Goal: Task Accomplishment & Management: Manage account settings

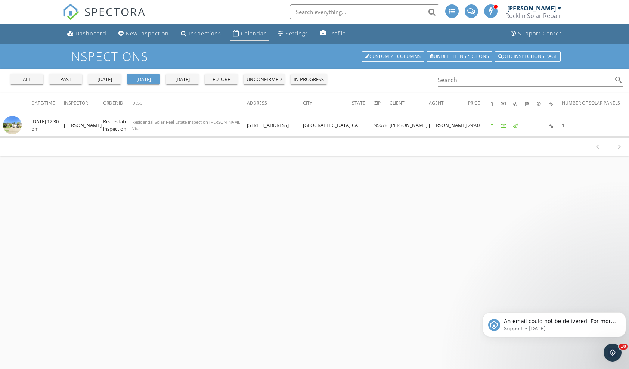
click at [251, 31] on div "Calendar" at bounding box center [253, 33] width 25 height 7
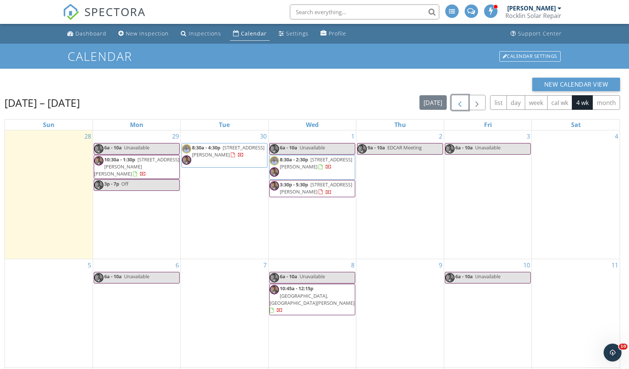
click at [463, 106] on span "button" at bounding box center [460, 102] width 9 height 9
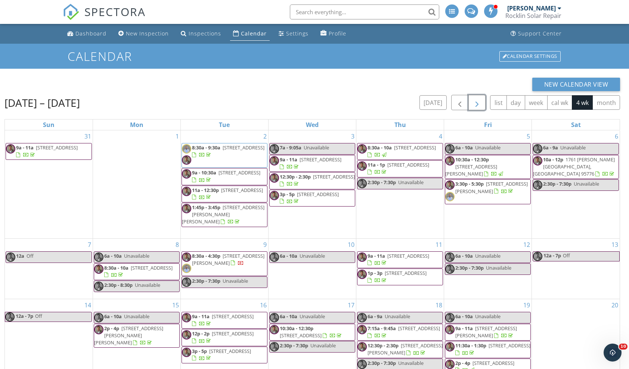
click at [480, 98] on button "button" at bounding box center [478, 102] width 18 height 15
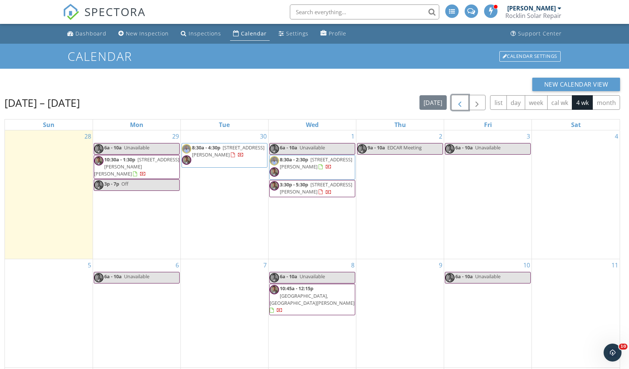
click at [460, 102] on span "button" at bounding box center [460, 102] width 9 height 9
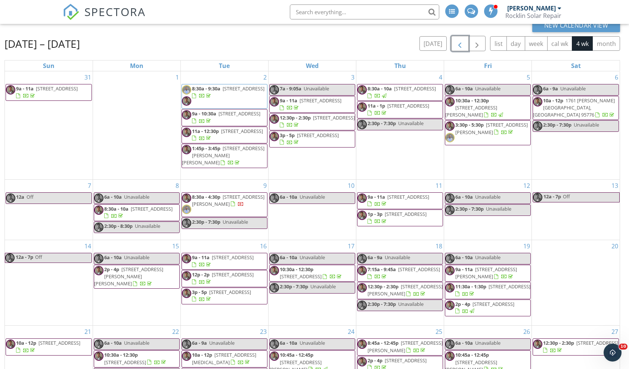
scroll to position [99, 0]
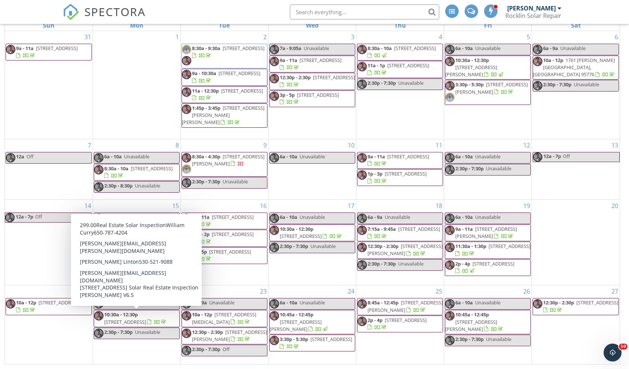
click at [146, 319] on span "230 Hawkcrest Cir, Sacramento 95835" at bounding box center [125, 322] width 42 height 7
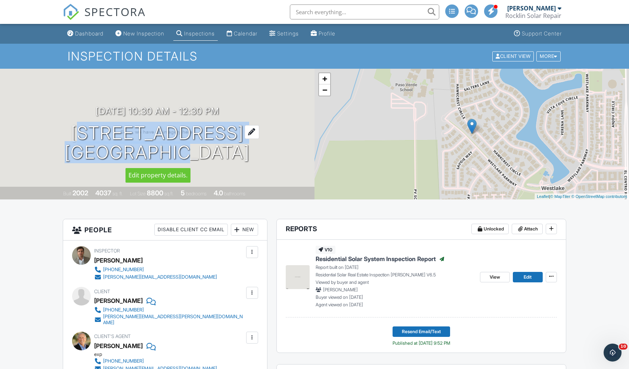
drag, startPoint x: 69, startPoint y: 127, endPoint x: 171, endPoint y: 147, distance: 104.3
click at [171, 147] on h1 "230 Hawkcrest Cir Sacramento, CA 95835" at bounding box center [157, 143] width 185 height 40
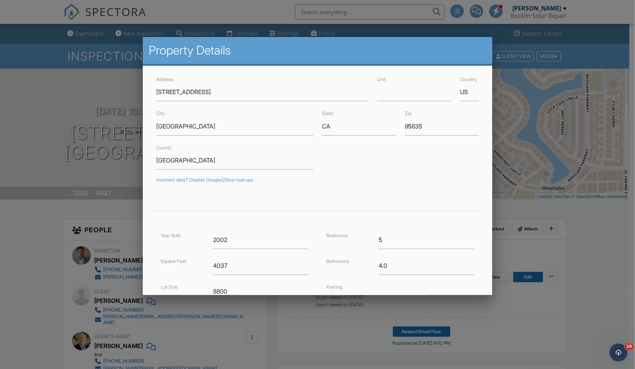
click at [34, 109] on div at bounding box center [317, 194] width 635 height 462
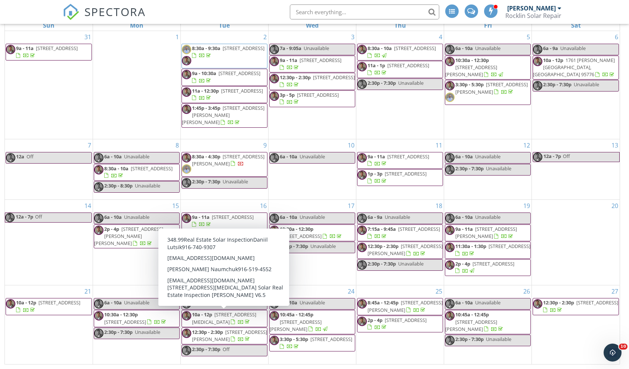
click at [216, 315] on span "248 Muse Dr, El Dorado Hills 95762" at bounding box center [224, 318] width 64 height 14
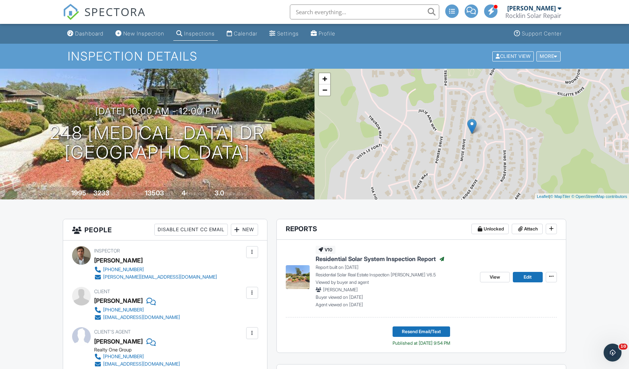
click at [553, 58] on div "More" at bounding box center [549, 56] width 24 height 10
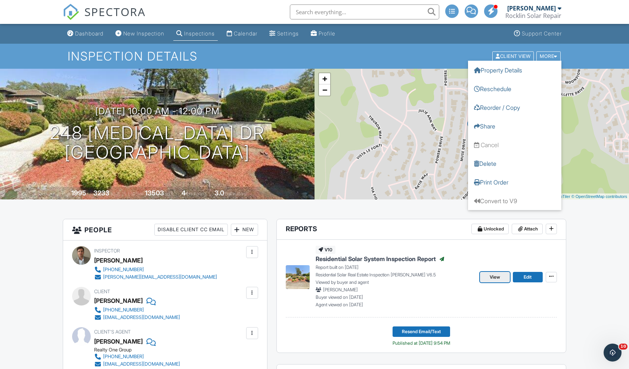
click at [499, 280] on span "View" at bounding box center [495, 277] width 10 height 7
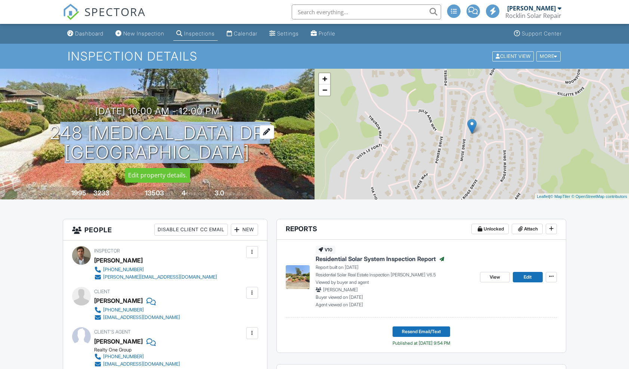
drag, startPoint x: 96, startPoint y: 128, endPoint x: 189, endPoint y: 155, distance: 96.5
click at [189, 155] on h1 "248 [MEDICAL_DATA] Dr [GEOGRAPHIC_DATA], CA 95762" at bounding box center [157, 143] width 215 height 40
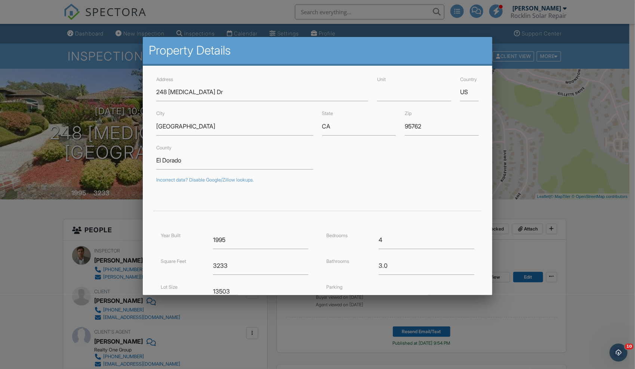
click at [41, 223] on div at bounding box center [317, 194] width 635 height 462
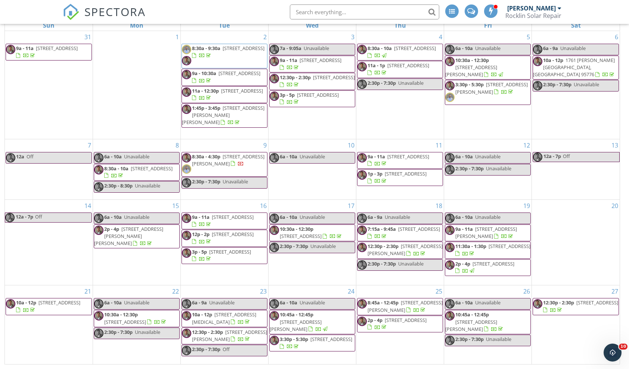
click at [213, 332] on span "12:30p - 2:30p" at bounding box center [207, 332] width 31 height 7
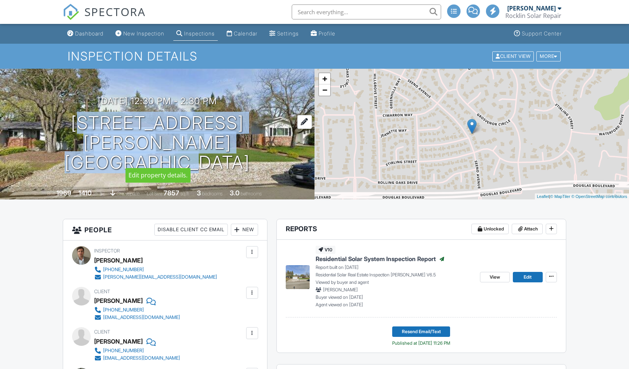
drag, startPoint x: 0, startPoint y: 0, endPoint x: 169, endPoint y: 149, distance: 225.3
click at [169, 149] on h1 "8387 Seeno Ave Granite Bay, CA 95746" at bounding box center [157, 142] width 291 height 59
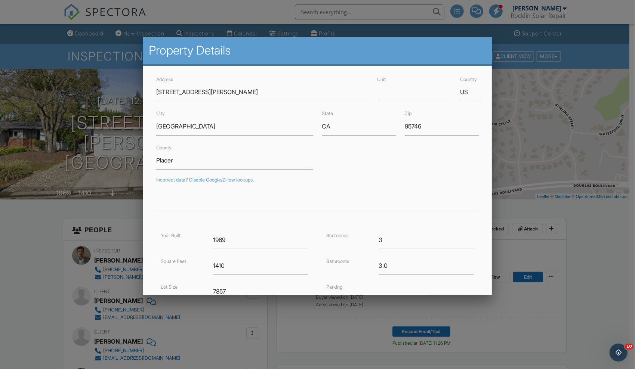
click at [605, 254] on div at bounding box center [317, 194] width 635 height 462
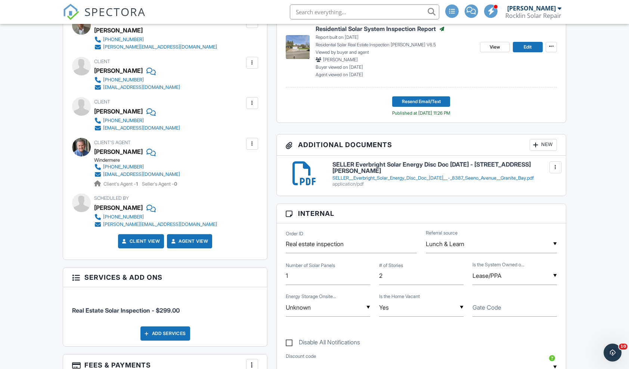
scroll to position [392, 0]
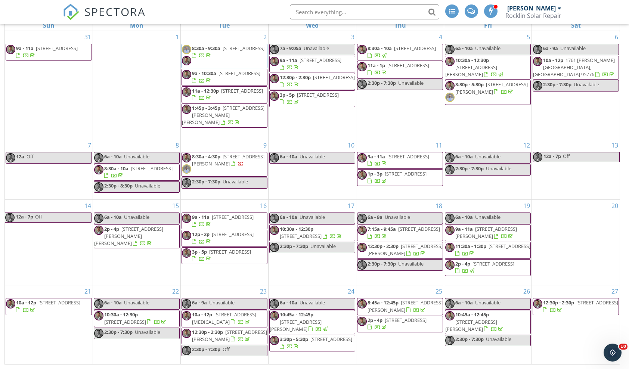
click at [300, 315] on span "10:45a - 12:45p" at bounding box center [297, 314] width 34 height 7
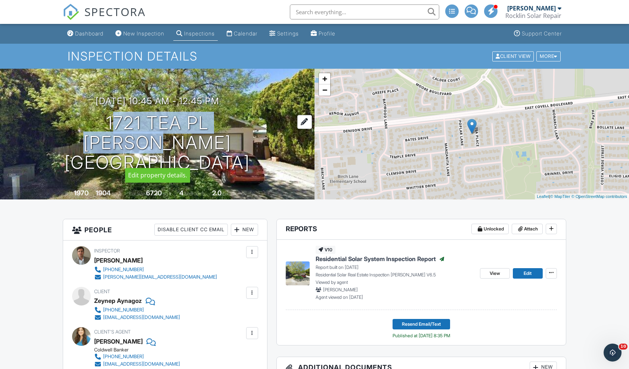
drag, startPoint x: 106, startPoint y: 129, endPoint x: 144, endPoint y: 148, distance: 42.6
click at [144, 148] on h1 "1721 Tea Pl Davis, CA 95618" at bounding box center [157, 142] width 291 height 59
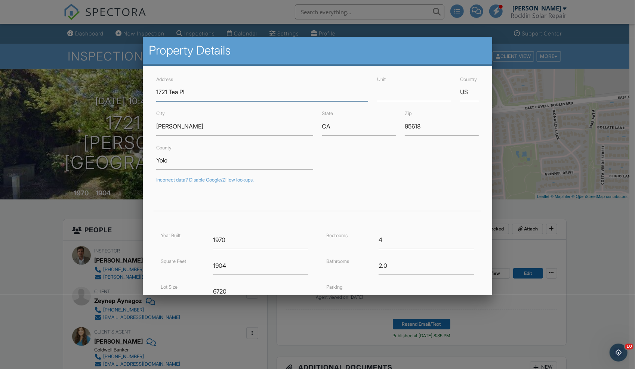
drag, startPoint x: 144, startPoint y: 148, endPoint x: 223, endPoint y: 93, distance: 96.3
click at [223, 93] on input "1721 Tea Pl" at bounding box center [262, 92] width 212 height 18
click at [35, 216] on div at bounding box center [317, 194] width 635 height 462
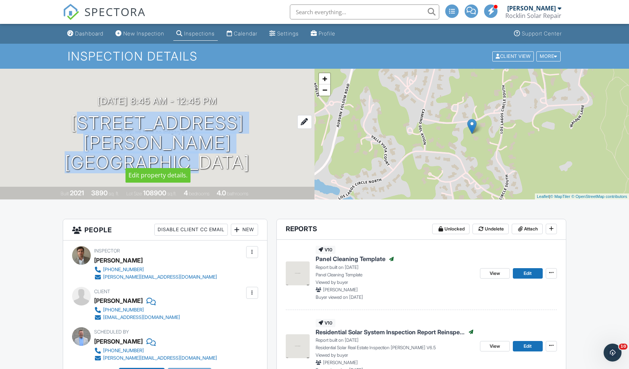
drag, startPoint x: 0, startPoint y: 0, endPoint x: 164, endPoint y: 146, distance: 219.4
click at [164, 146] on h1 "5640 Los Posas Way Granite Bay, CA 95746" at bounding box center [157, 142] width 291 height 59
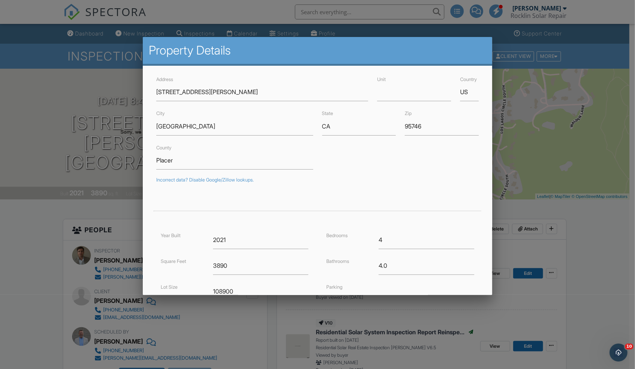
click at [33, 252] on div at bounding box center [317, 194] width 635 height 462
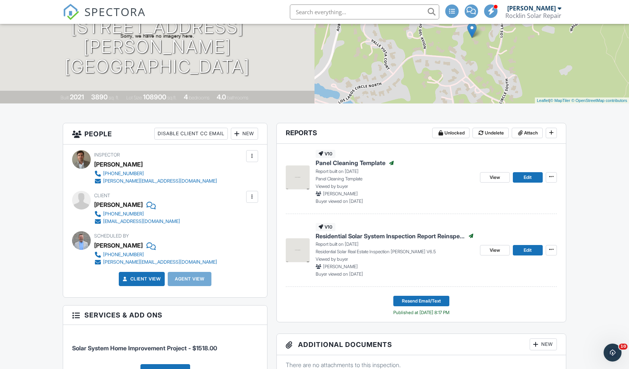
scroll to position [96, 0]
click at [75, 239] on div at bounding box center [81, 241] width 19 height 19
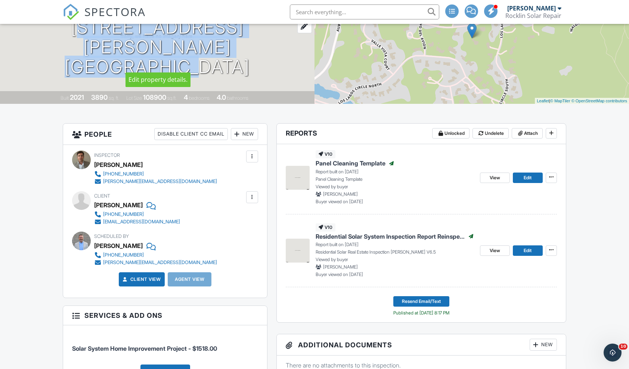
drag, startPoint x: 66, startPoint y: 35, endPoint x: 170, endPoint y: 51, distance: 105.4
click at [170, 51] on h1 "5640 Los Posas Way Granite Bay, CA 95746" at bounding box center [157, 47] width 291 height 59
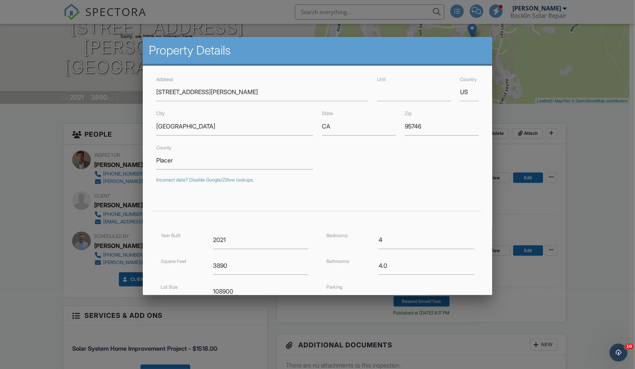
click at [40, 136] on div at bounding box center [317, 194] width 635 height 462
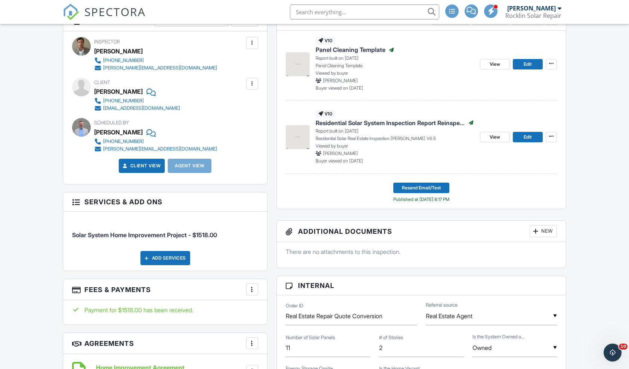
scroll to position [198, 0]
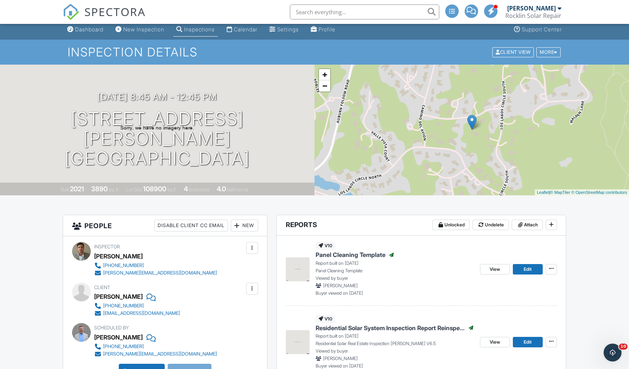
scroll to position [0, 0]
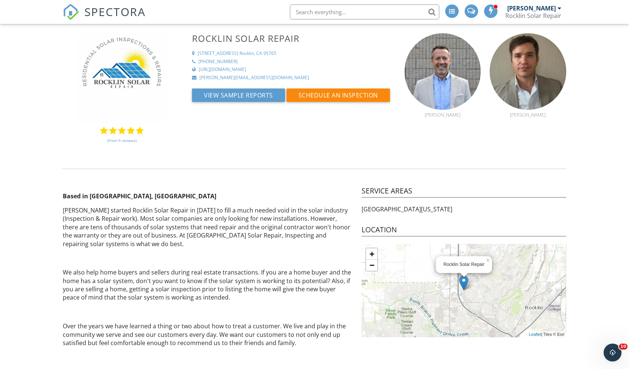
click at [439, 75] on img at bounding box center [443, 71] width 77 height 77
click at [515, 70] on img at bounding box center [528, 71] width 77 height 77
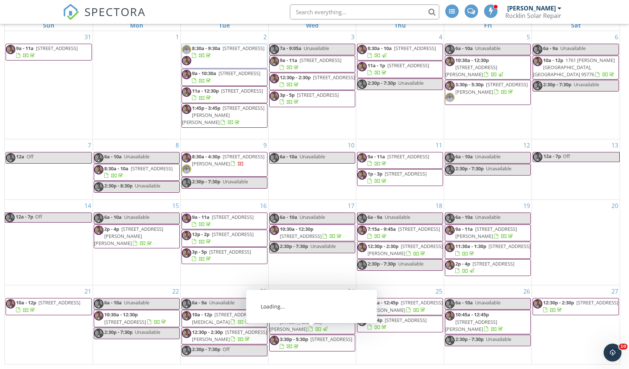
drag, startPoint x: 314, startPoint y: 325, endPoint x: 309, endPoint y: 330, distance: 7.0
click at [309, 336] on link "3:30p - 5:30p [STREET_ADDRESS]" at bounding box center [316, 343] width 72 height 14
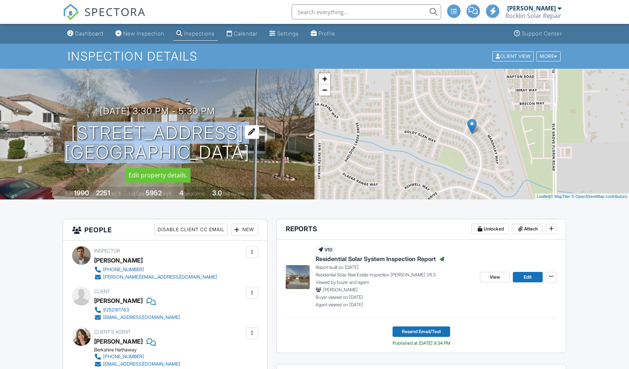
click at [164, 146] on h1 "8931 Springhurst Dr Elk Grove, CA 95624" at bounding box center [157, 143] width 185 height 40
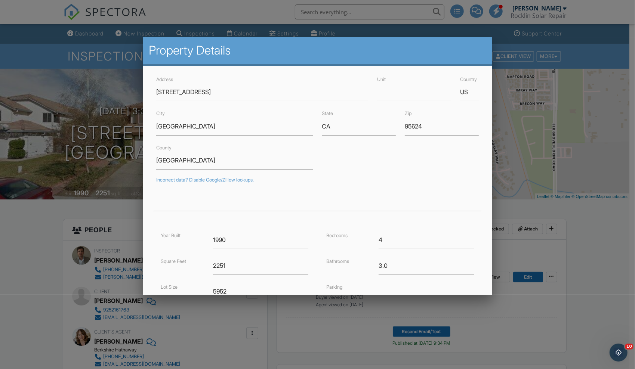
click at [4, 235] on div at bounding box center [317, 194] width 635 height 462
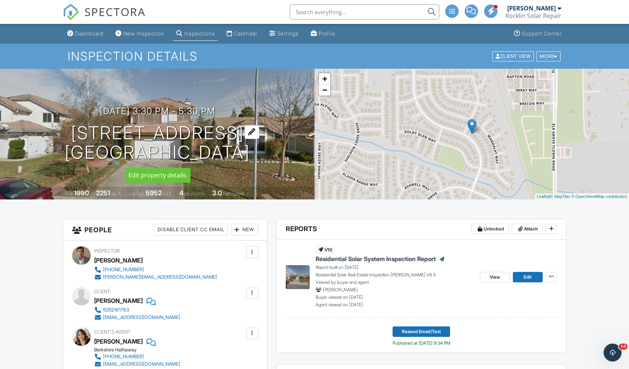
click at [119, 141] on h1 "8931 Springhurst Dr Elk Grove, CA 95624" at bounding box center [157, 143] width 185 height 40
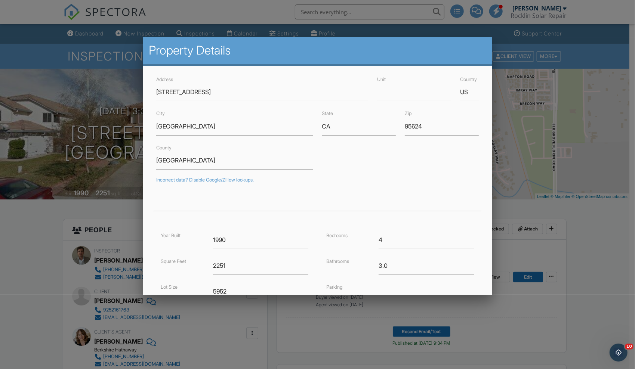
click at [40, 269] on div at bounding box center [317, 194] width 635 height 462
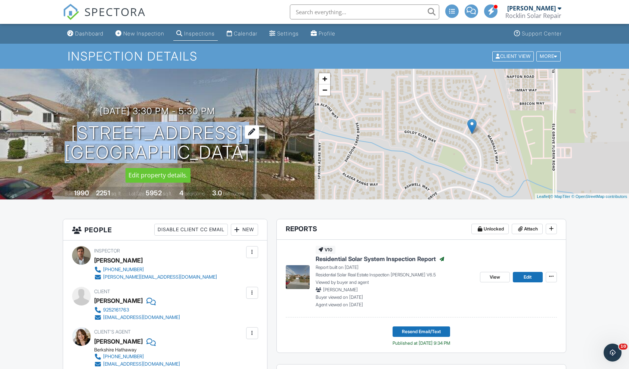
drag, startPoint x: 57, startPoint y: 133, endPoint x: 160, endPoint y: 154, distance: 104.5
click at [160, 154] on h1 "8931 Springhurst Dr Elk Grove, CA 95624" at bounding box center [157, 143] width 185 height 40
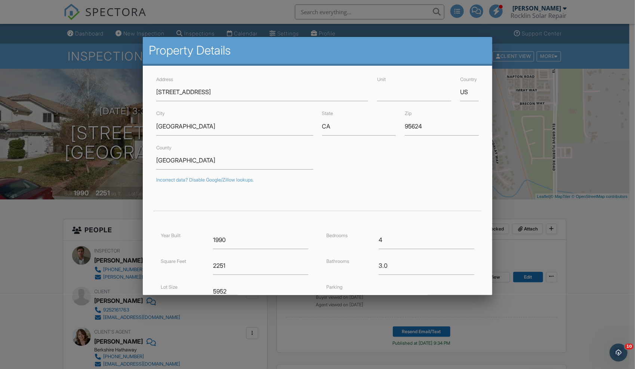
click at [27, 234] on div at bounding box center [317, 194] width 635 height 462
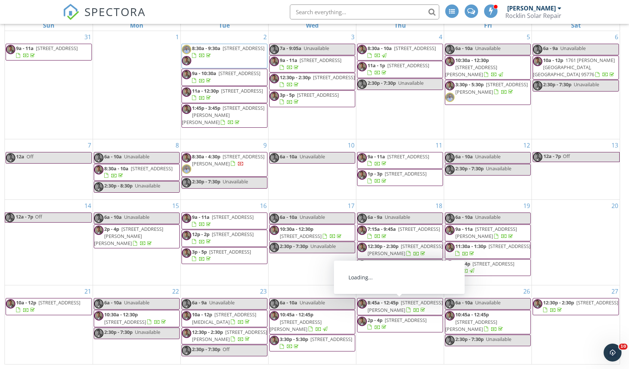
click at [392, 304] on span "[STREET_ADDRESS][PERSON_NAME]" at bounding box center [405, 306] width 75 height 14
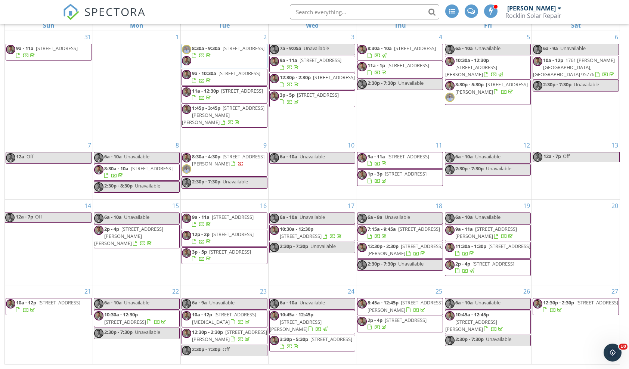
click at [394, 303] on span "8:45a - 12:45p" at bounding box center [383, 302] width 31 height 7
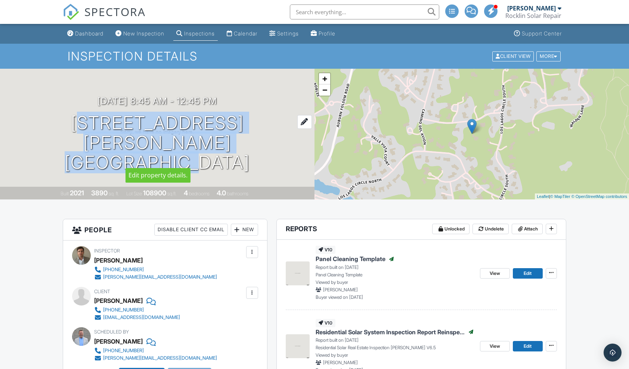
click at [169, 152] on h1 "5640 Los Posas Way Granite Bay, CA 95746" at bounding box center [157, 142] width 291 height 59
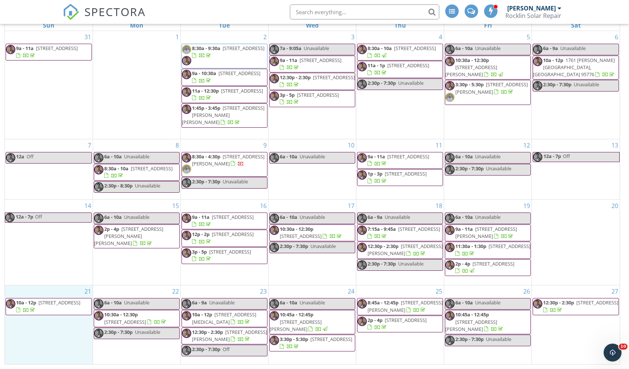
click at [53, 337] on div "21 10a - 12p [STREET_ADDRESS]" at bounding box center [49, 326] width 88 height 80
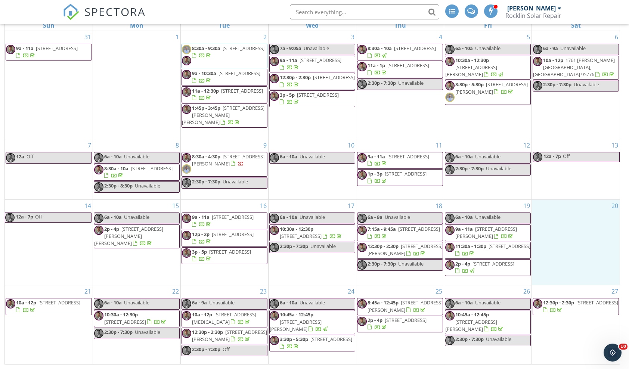
click at [567, 205] on div "20" at bounding box center [576, 242] width 88 height 85
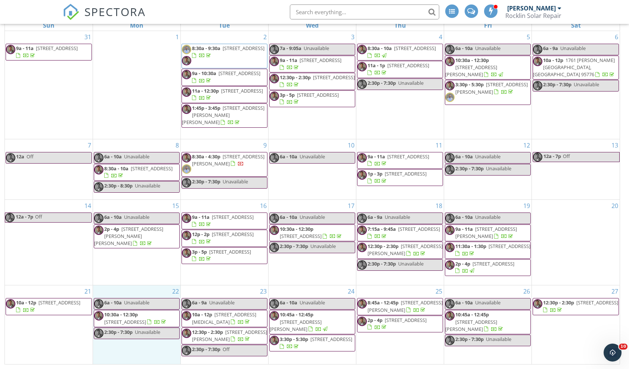
click at [102, 339] on div "22 6a - 10a Unavailable 10:30a - 12:30p [STREET_ADDRESS] 2:30p - 7:30p Unavaila…" at bounding box center [136, 326] width 87 height 80
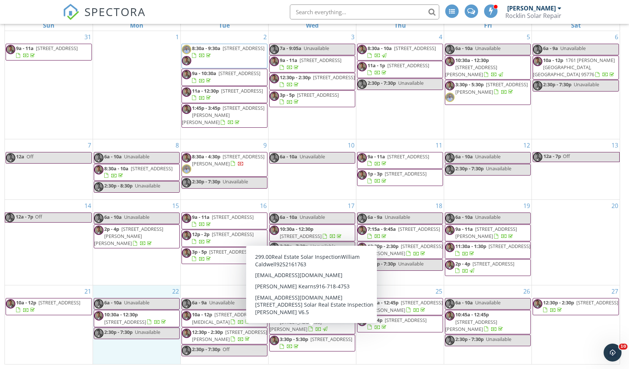
click at [314, 336] on span "[STREET_ADDRESS]" at bounding box center [332, 339] width 42 height 7
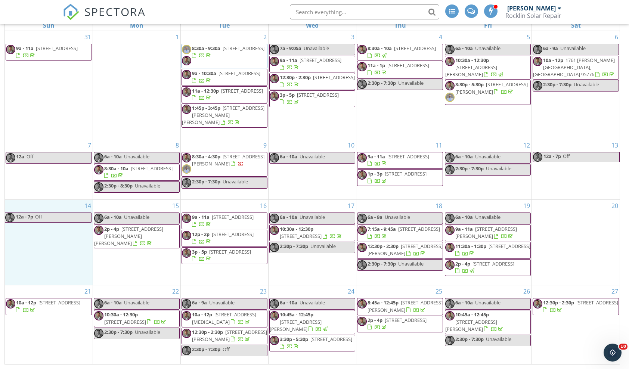
click at [51, 257] on div "14 12a - 7p Off" at bounding box center [49, 242] width 88 height 85
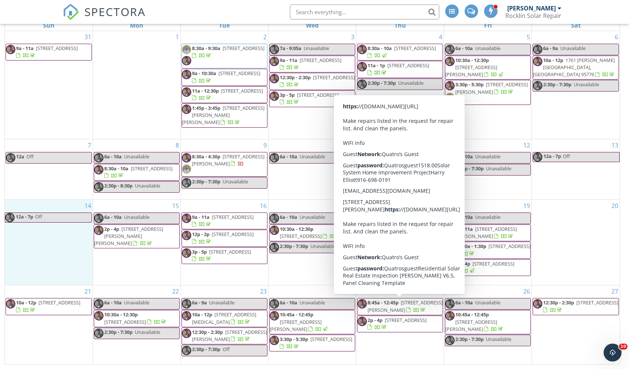
click at [379, 306] on span "5640 Los Posas Way, Granite Bay 95746" at bounding box center [405, 306] width 75 height 14
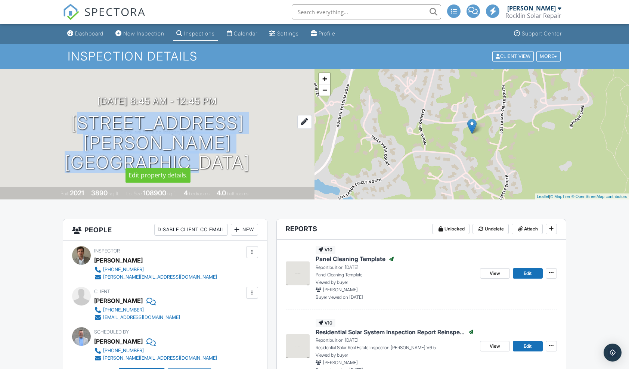
drag, startPoint x: 126, startPoint y: 137, endPoint x: 165, endPoint y: 158, distance: 43.8
click at [165, 158] on h1 "5640 Los Posas Way Granite Bay, CA 95746" at bounding box center [157, 142] width 291 height 59
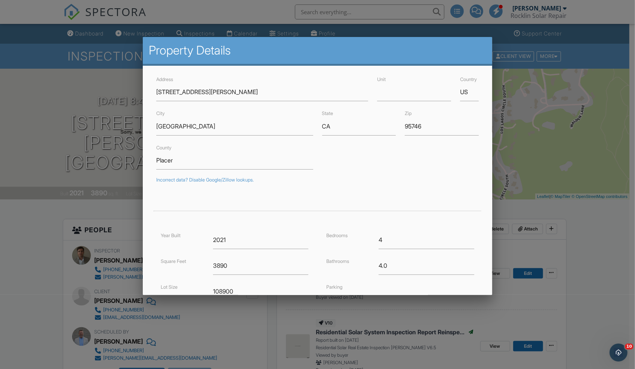
click at [33, 234] on div at bounding box center [317, 194] width 635 height 462
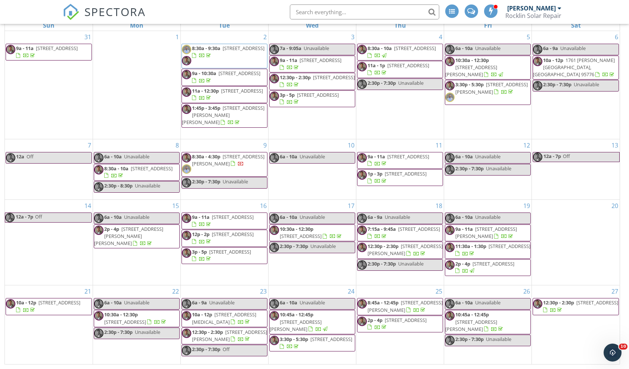
click at [405, 321] on span "2p - 4p [STREET_ADDRESS]" at bounding box center [400, 324] width 85 height 15
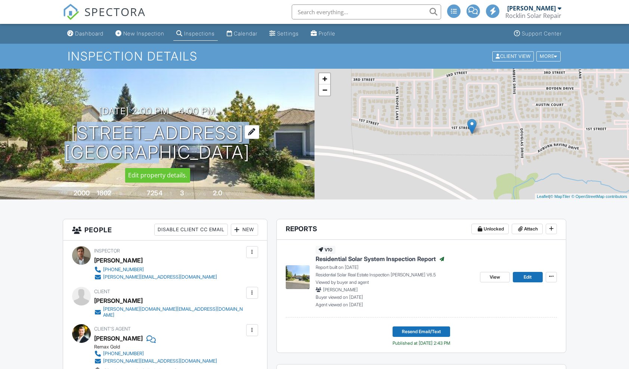
click at [148, 155] on h1 "2423 First St Lincoln, CA 95648" at bounding box center [157, 143] width 185 height 40
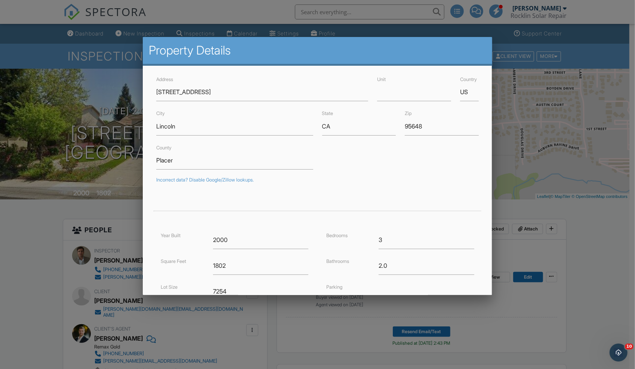
click at [18, 253] on div at bounding box center [317, 194] width 635 height 462
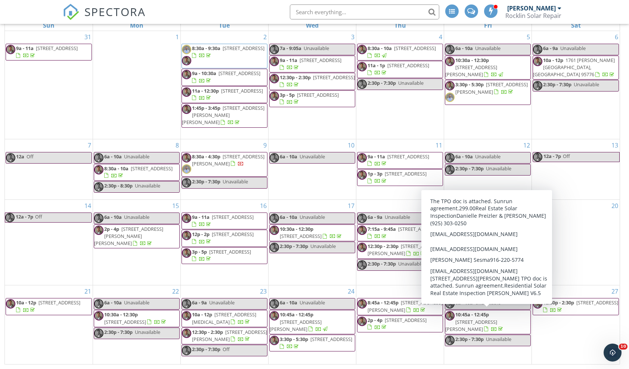
drag, startPoint x: 471, startPoint y: 319, endPoint x: 475, endPoint y: 318, distance: 4.3
click at [475, 319] on span "4820 Grazing Hill Rd, Shingle Springs 95682" at bounding box center [471, 326] width 52 height 14
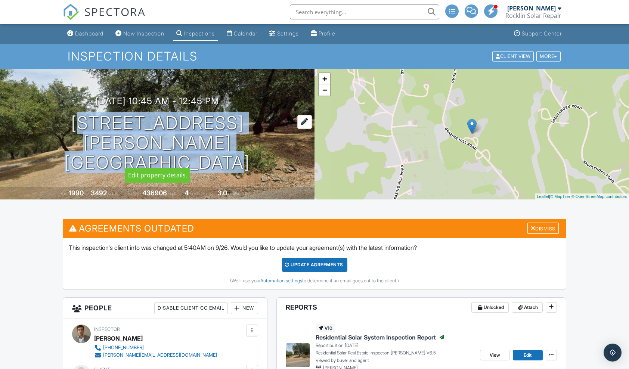
click at [188, 160] on h1 "4820 Grazing Hill Rd Shingle Springs, CA 95682" at bounding box center [157, 142] width 291 height 59
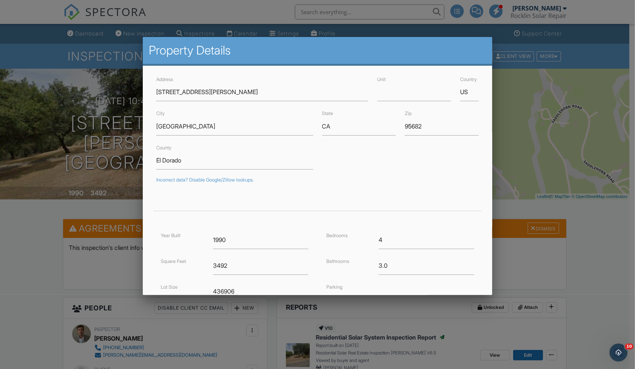
click at [16, 241] on div at bounding box center [317, 194] width 635 height 462
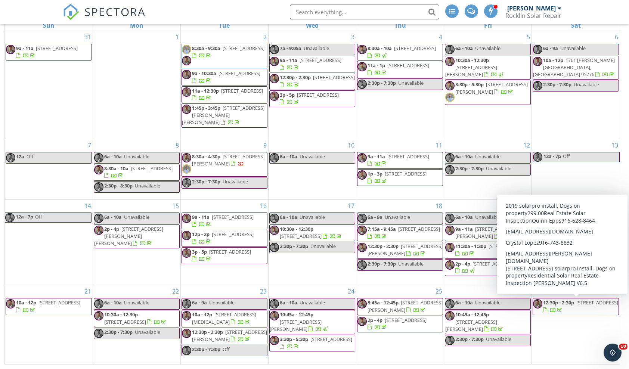
click at [577, 306] on span "[STREET_ADDRESS]" at bounding box center [598, 302] width 42 height 7
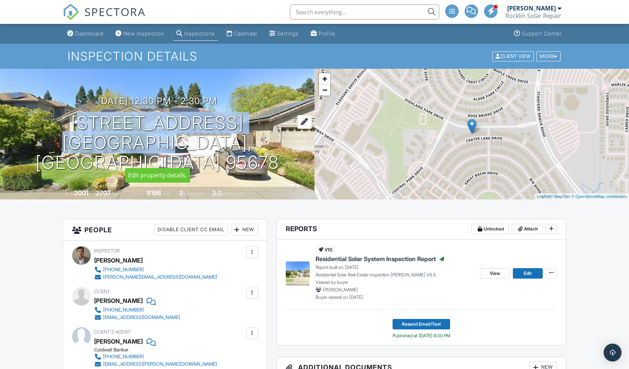
click at [157, 150] on h1 "6232 Crater Lake Dr Roseville, CA 95678" at bounding box center [157, 142] width 291 height 59
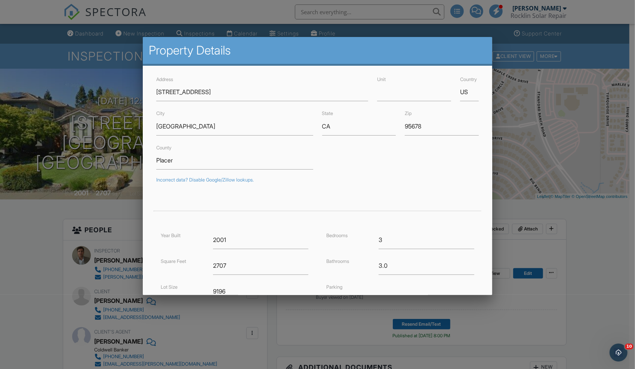
click at [49, 256] on div at bounding box center [317, 194] width 635 height 462
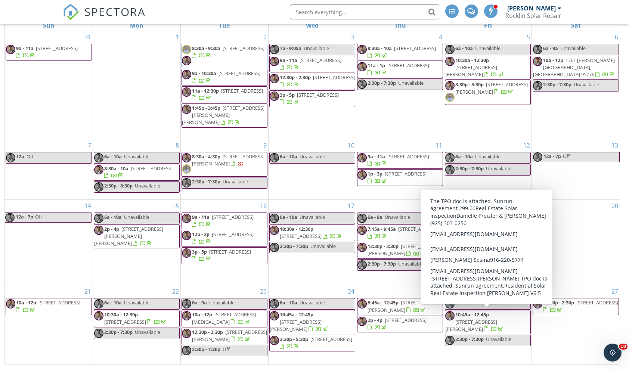
click at [483, 319] on span "4820 Grazing Hill Rd, Shingle Springs 95682" at bounding box center [471, 326] width 52 height 14
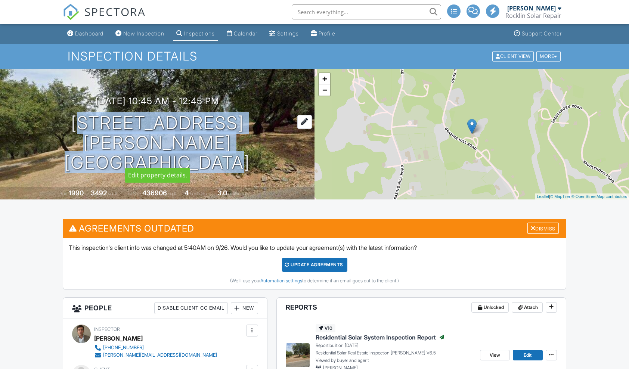
drag, startPoint x: 60, startPoint y: 129, endPoint x: 187, endPoint y: 155, distance: 129.6
click at [187, 155] on h1 "4820 Grazing Hill Rd Shingle Springs, CA 95682" at bounding box center [157, 142] width 291 height 59
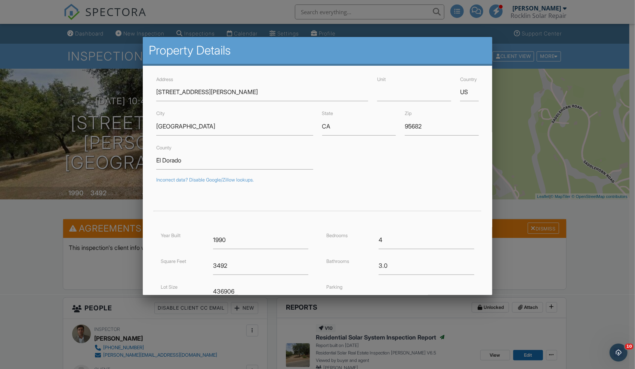
click at [20, 235] on div at bounding box center [317, 194] width 635 height 462
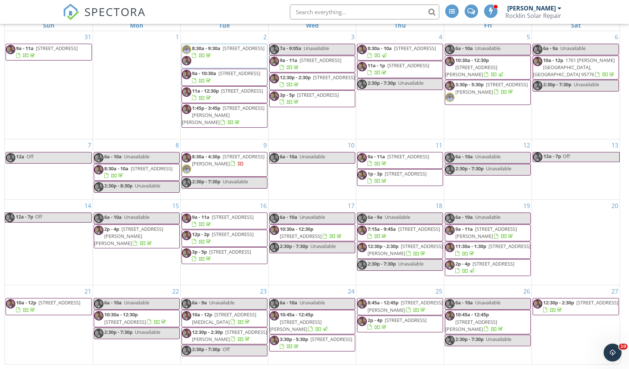
click at [50, 129] on div "31 9a - 11a [STREET_ADDRESS]" at bounding box center [49, 85] width 88 height 108
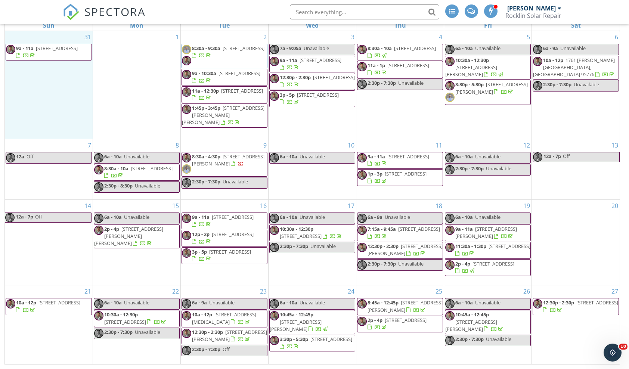
drag, startPoint x: 50, startPoint y: 129, endPoint x: 570, endPoint y: 312, distance: 550.9
click at [577, 306] on span "[STREET_ADDRESS]" at bounding box center [598, 302] width 42 height 7
